Goal: Information Seeking & Learning: Learn about a topic

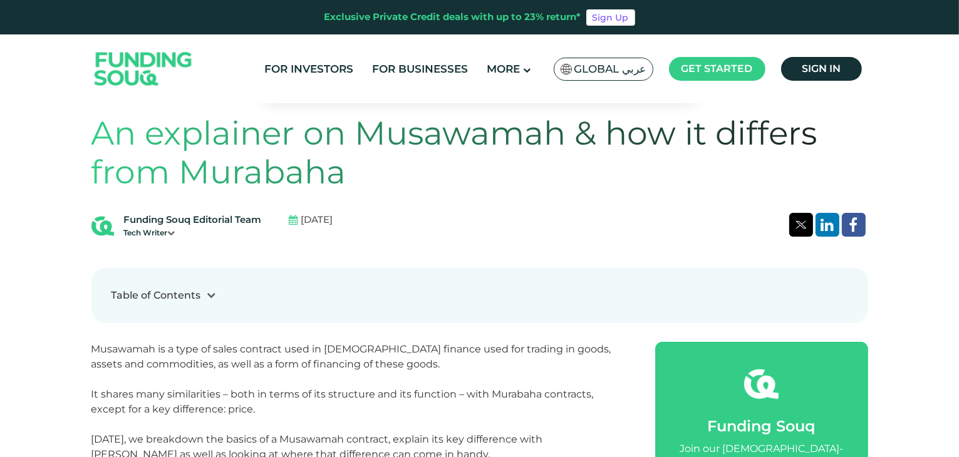
click at [624, 68] on span "Global عربي" at bounding box center [611, 69] width 72 height 14
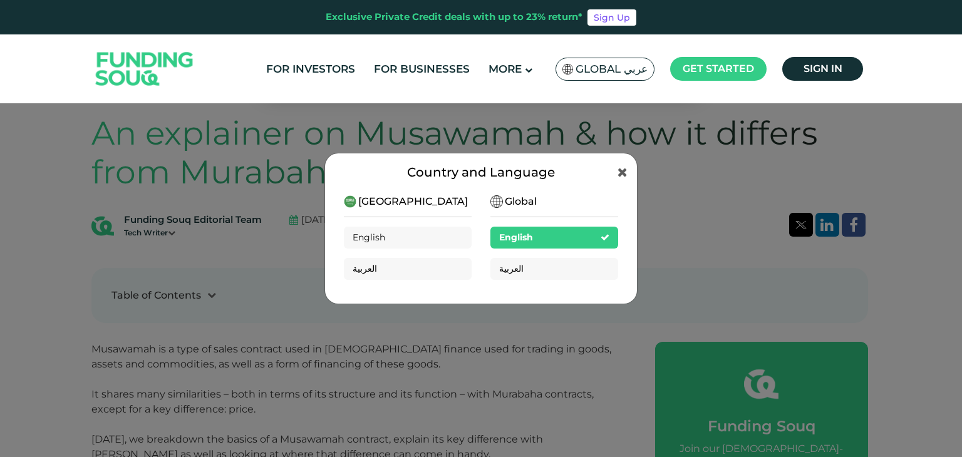
click at [536, 239] on div "English" at bounding box center [555, 238] width 128 height 22
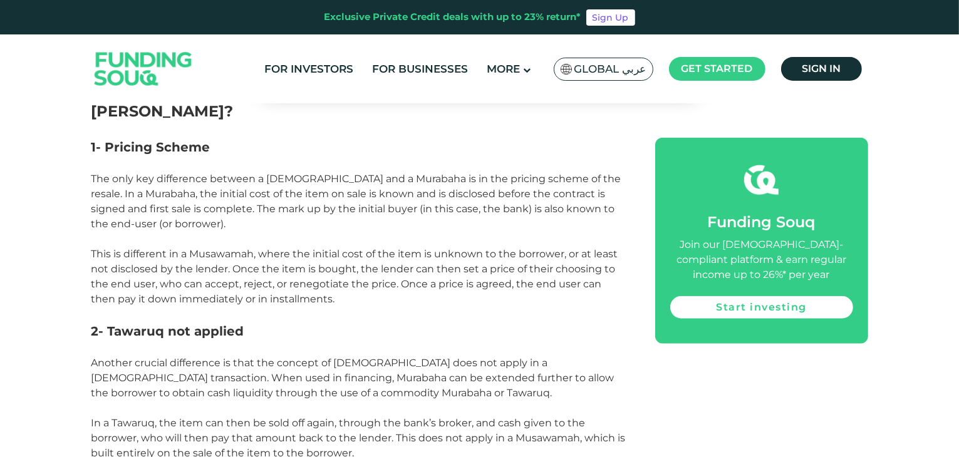
scroll to position [991, 0]
